Goal: Task Accomplishment & Management: Manage account settings

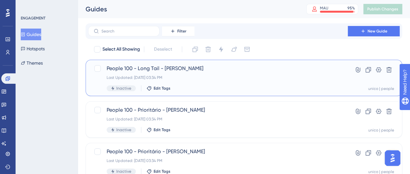
click at [248, 74] on div "People 100 - Long Tail - [PERSON_NAME] Last Updated: [DATE] 03:34 PM Inactive E…" at bounding box center [218, 78] width 223 height 27
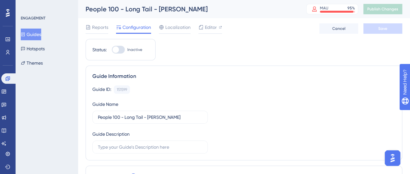
click at [121, 47] on div at bounding box center [118, 50] width 13 height 8
click at [112, 50] on input "Inactive" at bounding box center [112, 50] width 0 height 0
checkbox input "true"
click at [389, 28] on button "Save" at bounding box center [382, 28] width 39 height 10
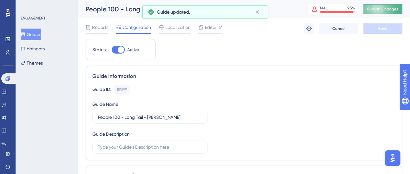
click at [389, 12] on button "Publish Changes" at bounding box center [382, 9] width 39 height 10
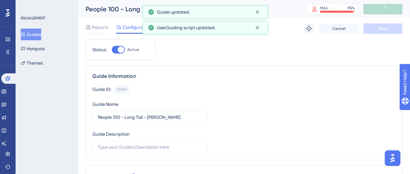
click at [38, 34] on button "Guides" at bounding box center [31, 35] width 20 height 12
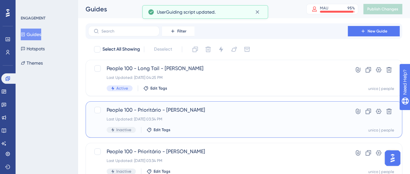
click at [282, 115] on div "People 100 - Prioritário - [PERSON_NAME] Last Updated: [DATE] 03:34 PM Inactive…" at bounding box center [218, 119] width 223 height 27
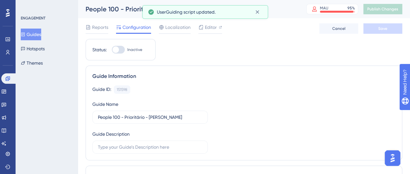
click at [119, 47] on div at bounding box center [118, 50] width 13 height 8
click at [112, 50] on input "Inactive" at bounding box center [112, 50] width 0 height 0
checkbox input "true"
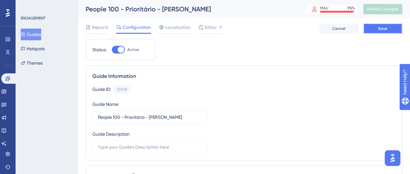
click at [380, 29] on span "Save" at bounding box center [382, 28] width 9 height 5
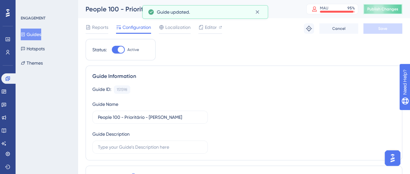
click at [390, 8] on span "Publish Changes" at bounding box center [382, 8] width 31 height 5
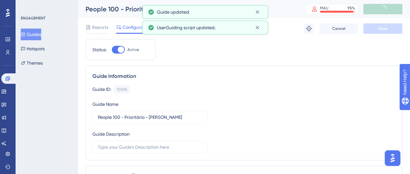
click at [39, 34] on button "Guides" at bounding box center [31, 35] width 20 height 12
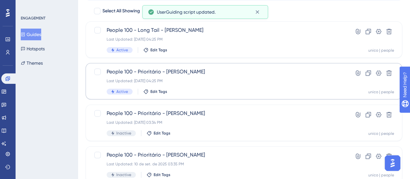
scroll to position [65, 0]
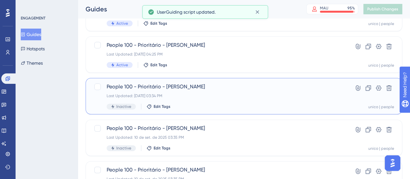
click at [296, 90] on span "People 100 - Prioritário - [PERSON_NAME]" at bounding box center [218, 87] width 223 height 8
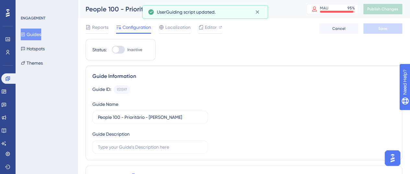
click at [121, 51] on div at bounding box center [118, 50] width 13 height 8
click at [112, 50] on input "Inactive" at bounding box center [112, 50] width 0 height 0
checkbox input "true"
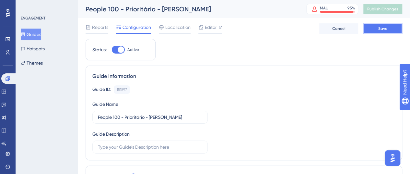
click at [387, 27] on span "Save" at bounding box center [382, 28] width 9 height 5
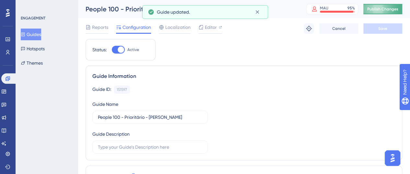
click at [385, 7] on span "Publish Changes" at bounding box center [382, 8] width 31 height 5
click at [35, 35] on button "Guides" at bounding box center [31, 35] width 20 height 12
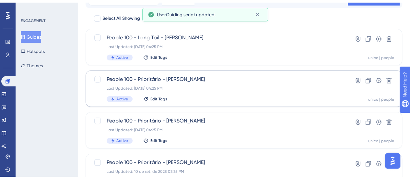
scroll to position [97, 0]
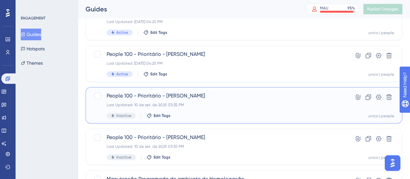
click at [210, 97] on span "People 100 - Prioritário - [PERSON_NAME]" at bounding box center [218, 96] width 223 height 8
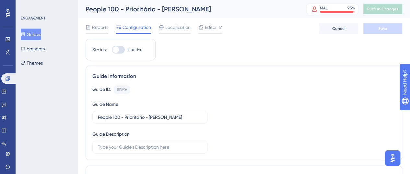
click at [124, 50] on div at bounding box center [118, 50] width 13 height 8
click at [112, 50] on input "Inactive" at bounding box center [112, 50] width 0 height 0
checkbox input "true"
click at [379, 24] on button "Save" at bounding box center [382, 28] width 39 height 10
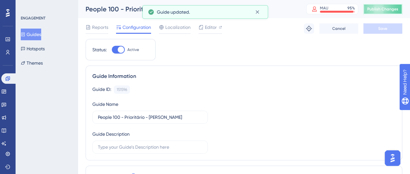
click at [393, 11] on span "Publish Changes" at bounding box center [382, 8] width 31 height 5
click at [35, 31] on button "Guides" at bounding box center [31, 35] width 20 height 12
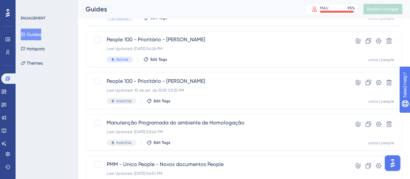
scroll to position [162, 0]
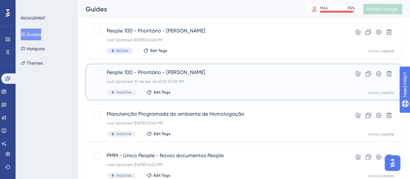
click at [223, 73] on span "People 100 - Prioritário - [PERSON_NAME]" at bounding box center [218, 72] width 223 height 8
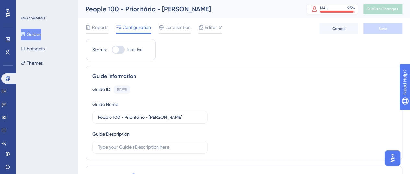
click at [125, 52] on label "Inactive" at bounding box center [127, 50] width 30 height 8
click at [112, 50] on input "Inactive" at bounding box center [112, 50] width 0 height 0
checkbox input "true"
click at [391, 25] on button "Save" at bounding box center [382, 28] width 39 height 10
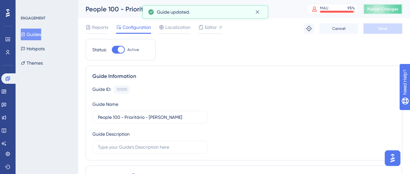
click at [389, 9] on span "Publish Changes" at bounding box center [382, 8] width 31 height 5
click at [36, 33] on button "Guides" at bounding box center [31, 35] width 20 height 12
